Goal: Transaction & Acquisition: Book appointment/travel/reservation

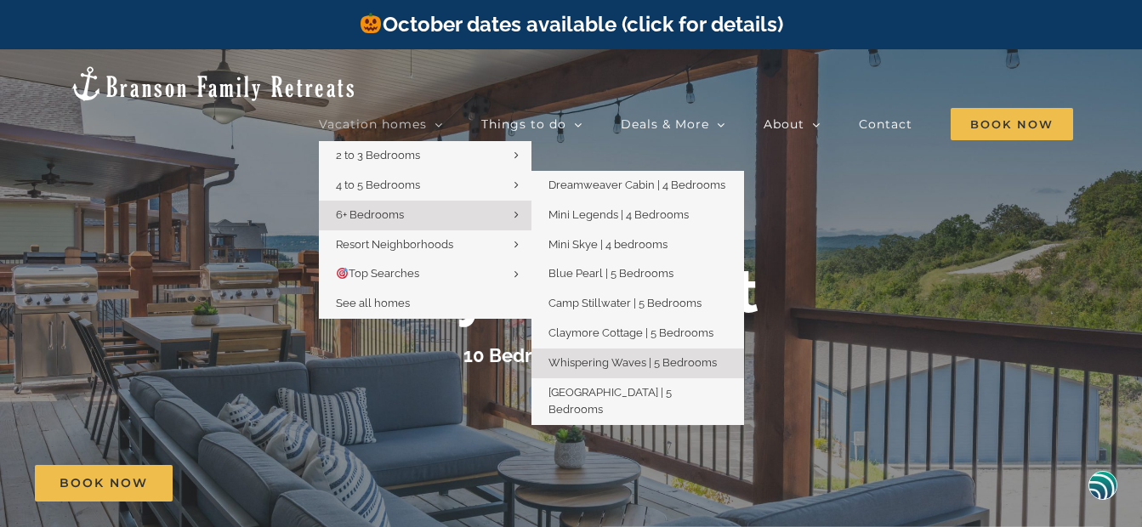
click at [574, 356] on span "Whispering Waves | 5 Bedrooms" at bounding box center [633, 362] width 168 height 13
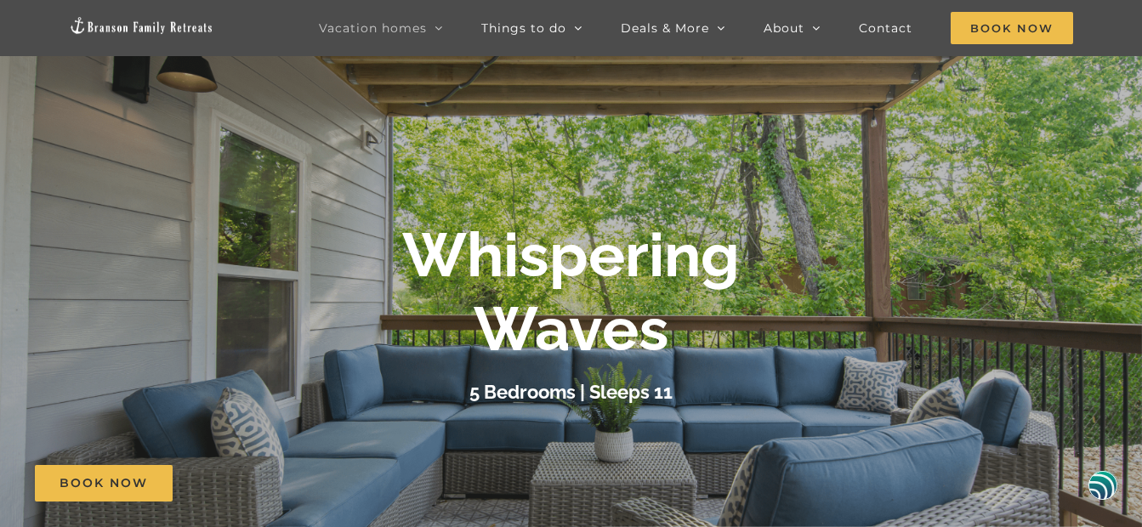
scroll to position [255, 0]
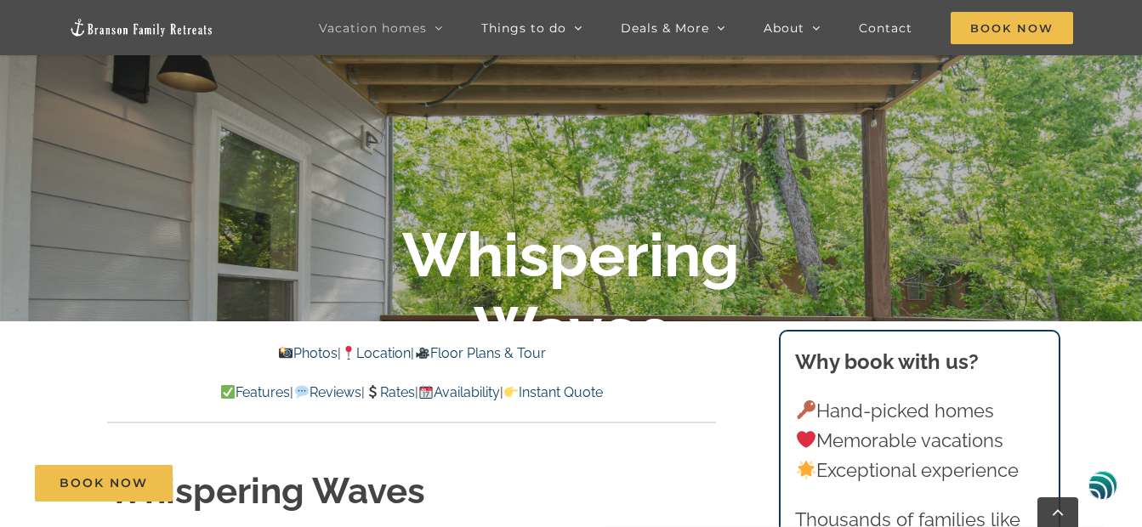
click at [500, 390] on link "Availability" at bounding box center [459, 392] width 82 height 16
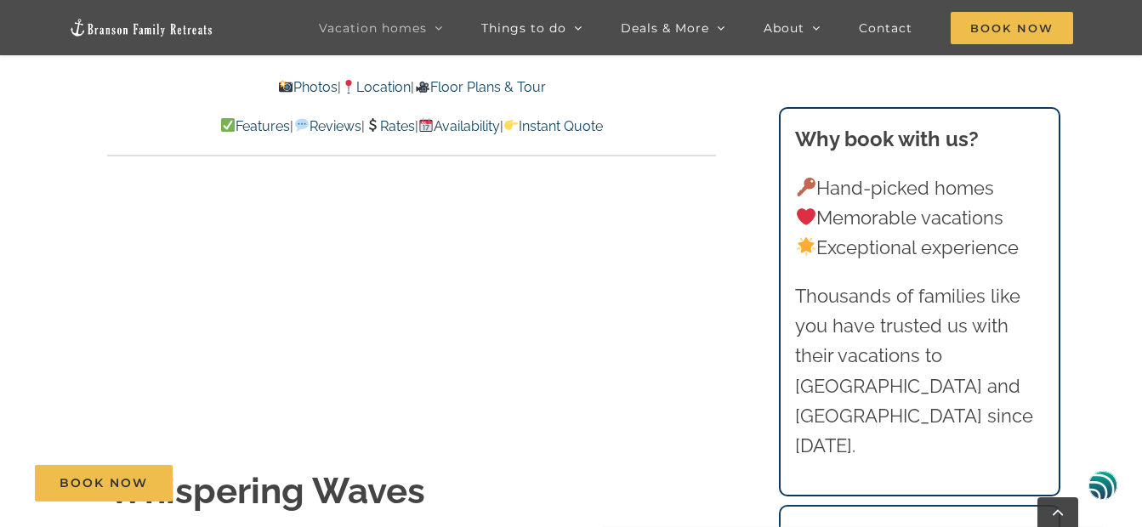
scroll to position [7649, 0]
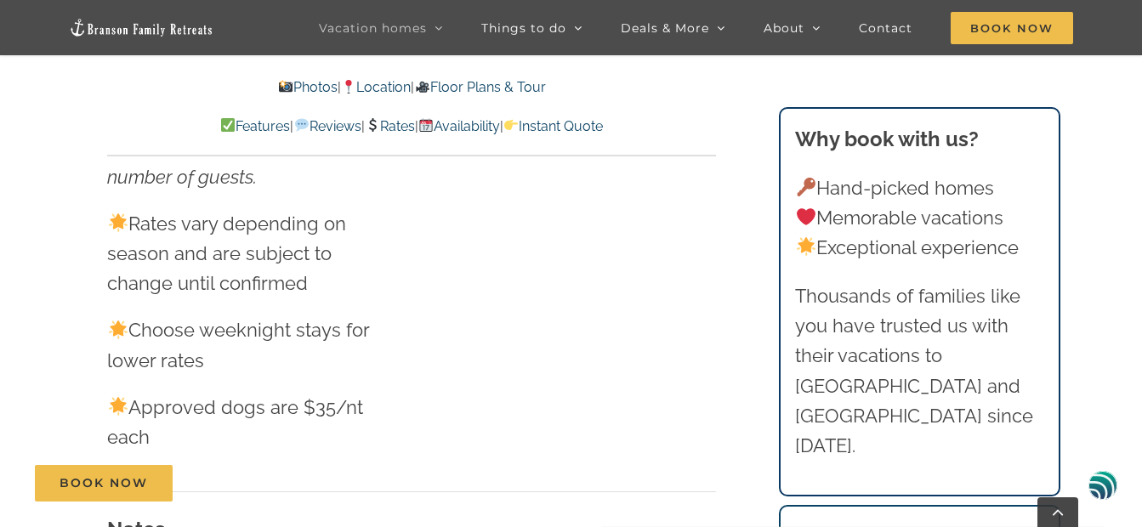
click at [510, 390] on div at bounding box center [570, 262] width 293 height 404
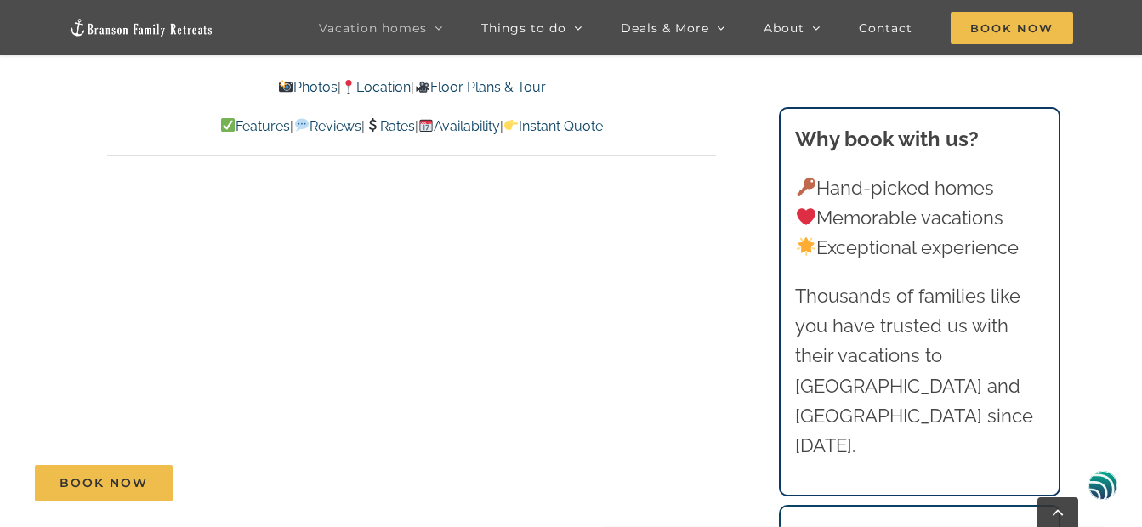
scroll to position [7054, 0]
